Goal: Task Accomplishment & Management: Manage account settings

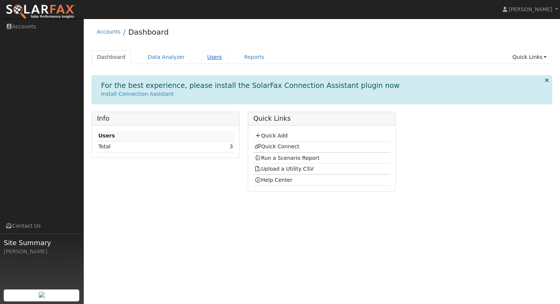
click at [208, 55] on link "Users" at bounding box center [215, 57] width 26 height 14
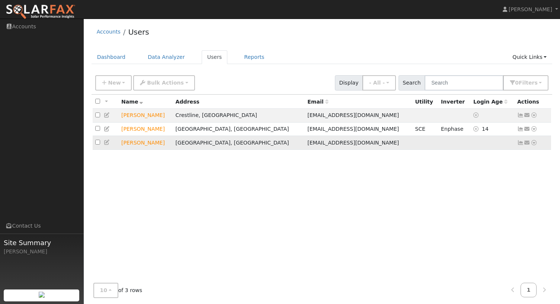
click at [308, 145] on span "[EMAIL_ADDRESS][DOMAIN_NAME]" at bounding box center [353, 143] width 92 height 6
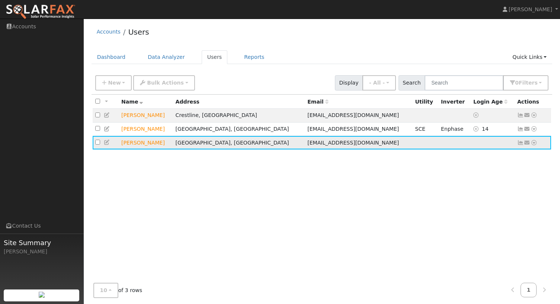
click at [308, 145] on span "jewmoney@gmail.com" at bounding box center [353, 143] width 92 height 6
click at [406, 188] on div "All None All on page None on page Name Address Email Utility Inverter Login Age…" at bounding box center [322, 186] width 461 height 182
